Goal: Transaction & Acquisition: Purchase product/service

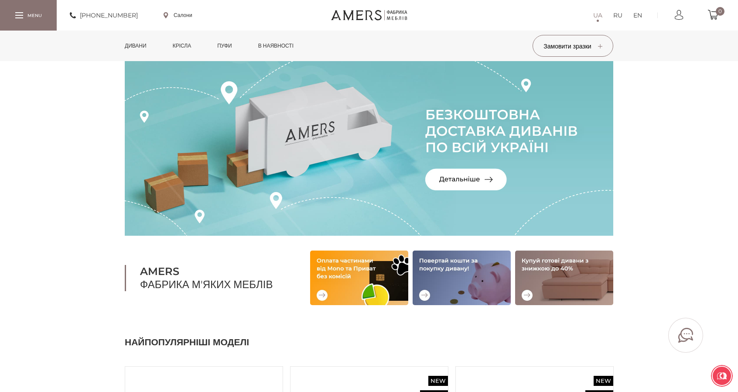
click at [144, 41] on link "Дивани" at bounding box center [135, 46] width 35 height 31
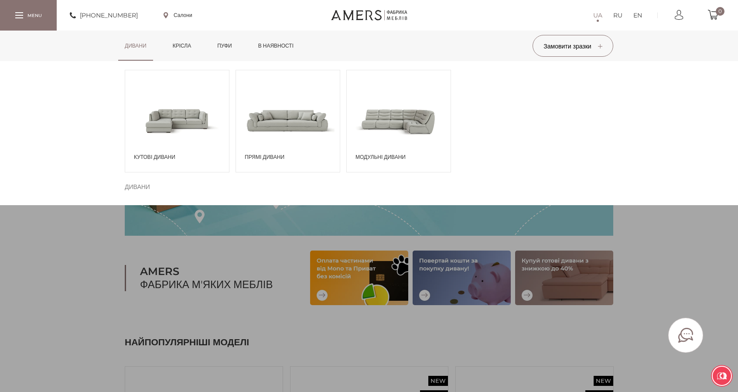
click at [283, 137] on span at bounding box center [288, 120] width 104 height 61
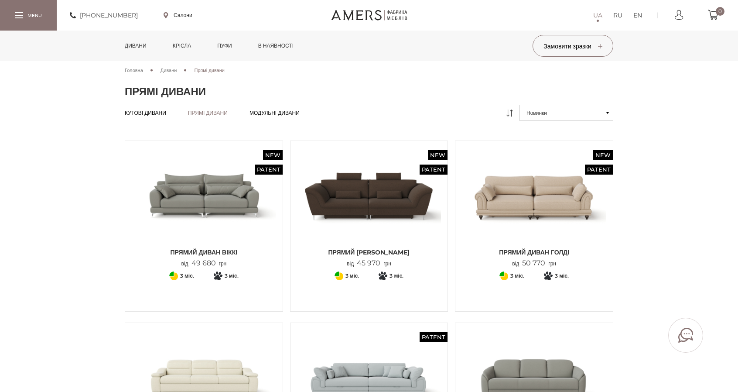
click at [539, 208] on img at bounding box center [534, 195] width 144 height 96
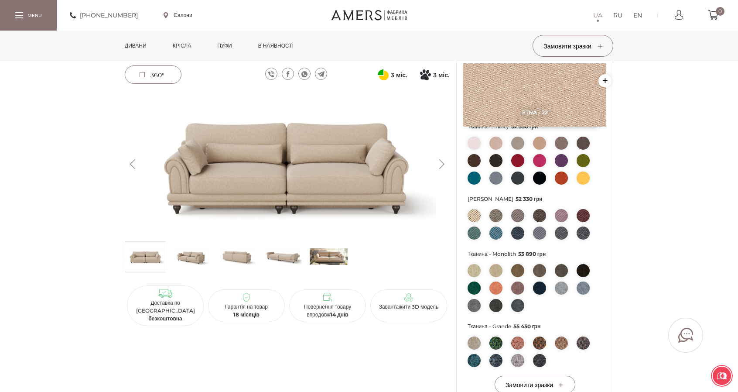
scroll to position [218, 0]
